Goal: Transaction & Acquisition: Purchase product/service

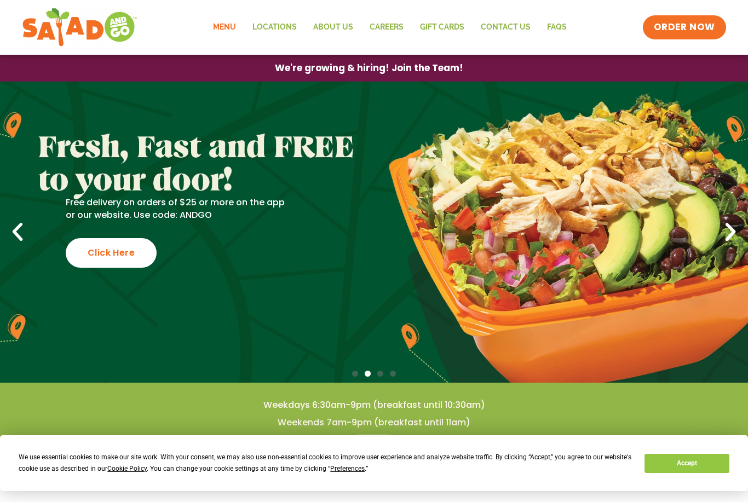
click at [231, 27] on link "Menu" at bounding box center [224, 27] width 39 height 25
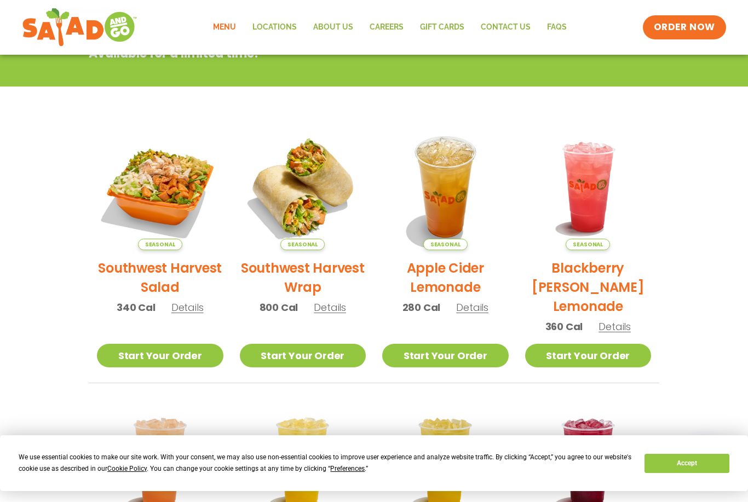
scroll to position [185, 0]
click at [188, 353] on link "Start Your Order" at bounding box center [160, 356] width 126 height 24
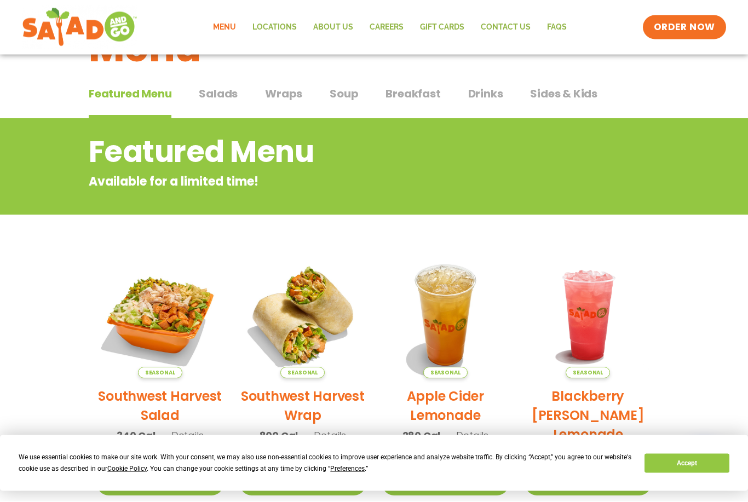
scroll to position [54, 0]
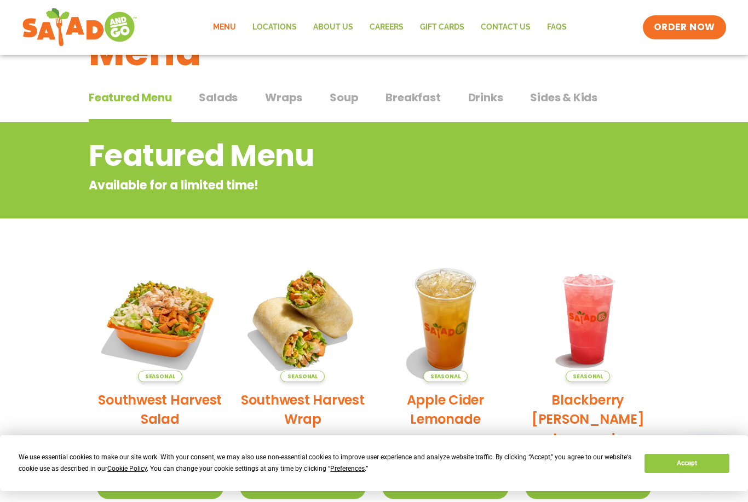
click at [227, 95] on span "Salads" at bounding box center [218, 97] width 39 height 16
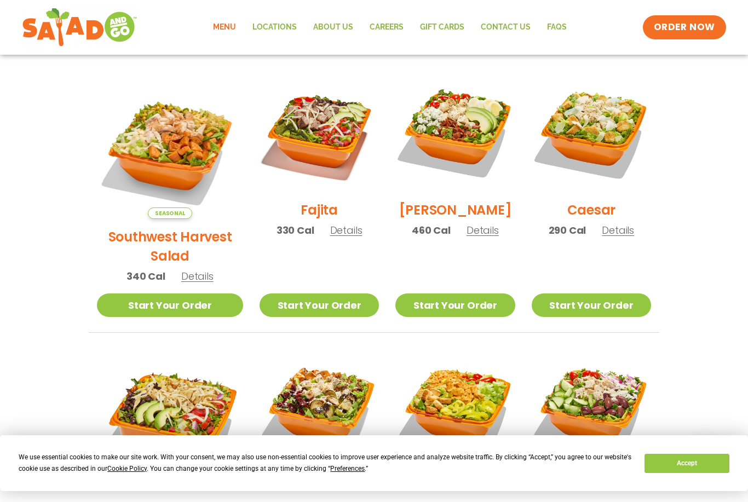
scroll to position [296, 0]
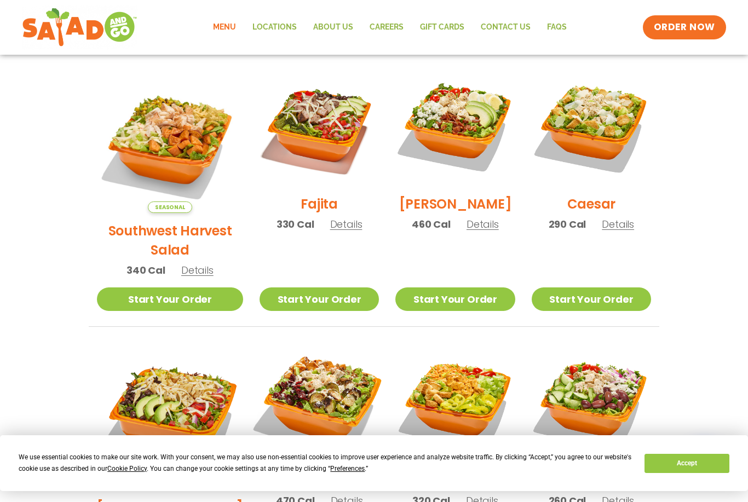
click at [273, 370] on img at bounding box center [319, 403] width 140 height 140
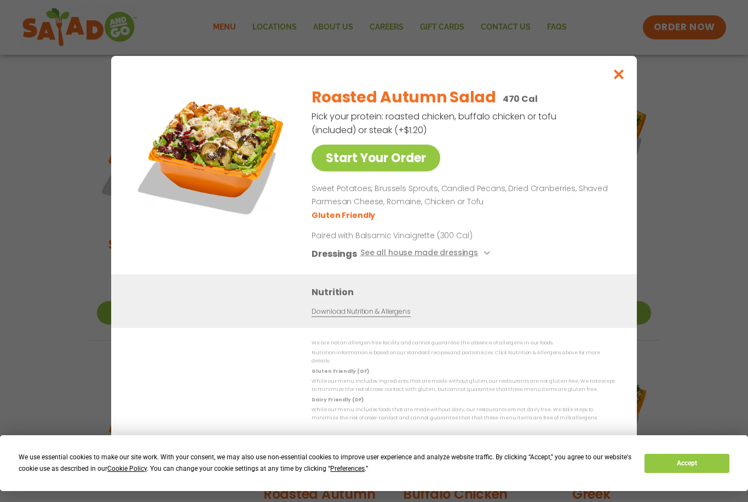
scroll to position [267, 0]
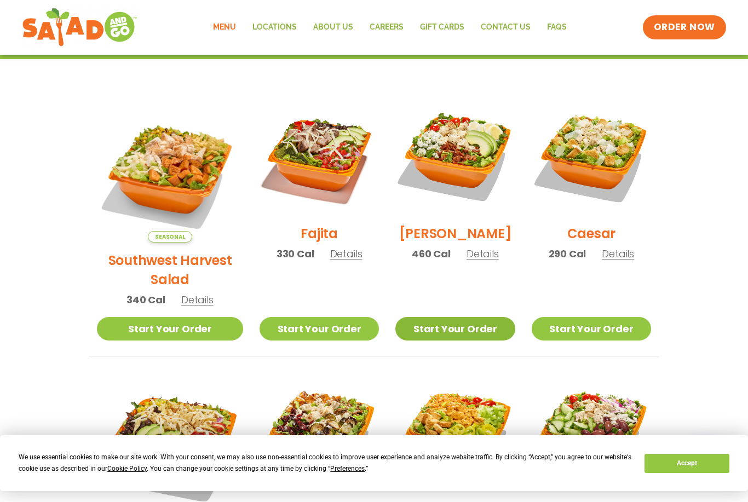
click at [452, 317] on link "Start Your Order" at bounding box center [454, 329] width 119 height 24
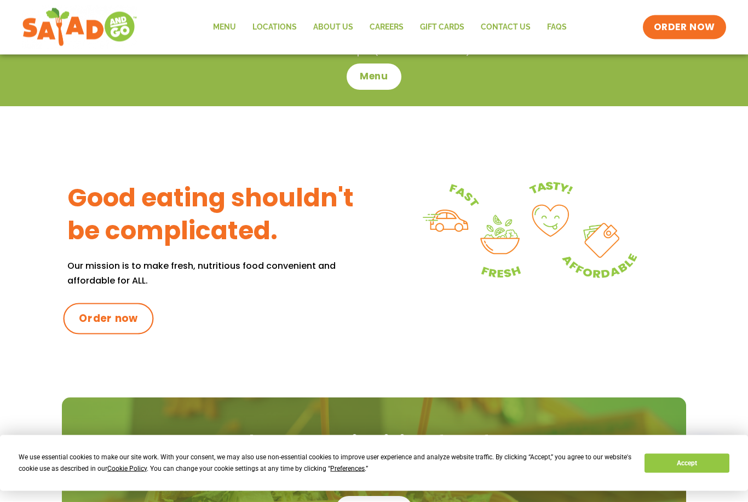
scroll to position [371, 0]
click at [123, 315] on span "Order now" at bounding box center [108, 319] width 59 height 14
